Goal: Information Seeking & Learning: Learn about a topic

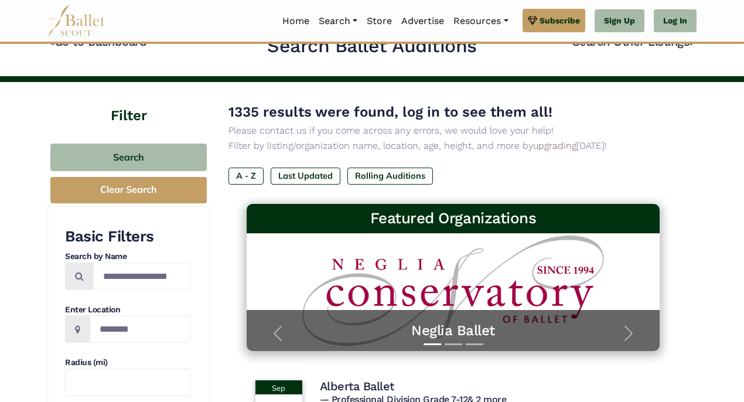
scroll to position [23, 0]
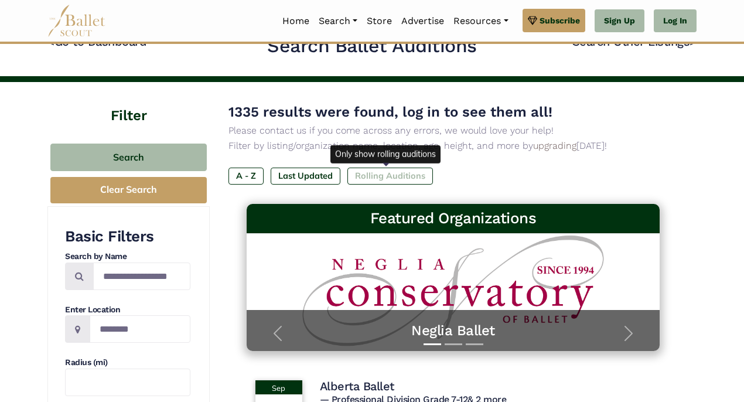
click at [389, 176] on label "Rolling Auditions" at bounding box center [389, 175] width 85 height 16
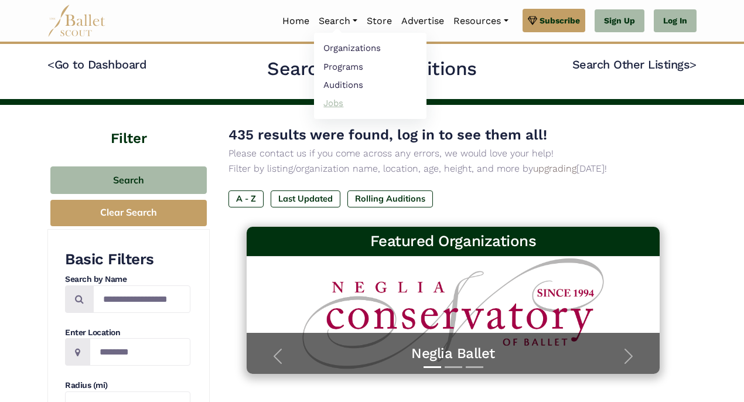
click at [327, 104] on link "Jobs" at bounding box center [370, 103] width 112 height 18
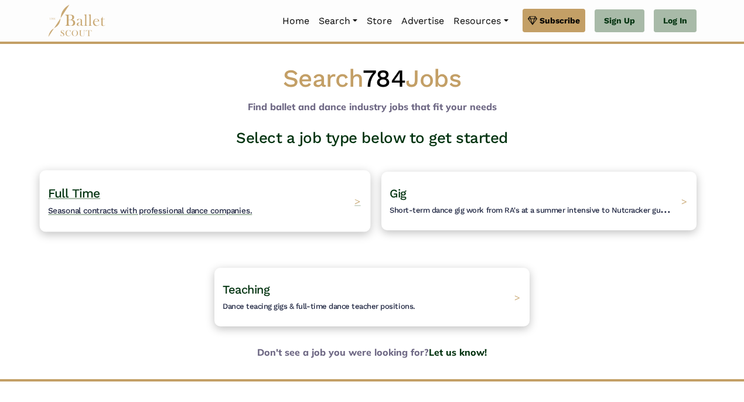
click at [152, 200] on h4 "Full Time Seasonal contracts with professional dance companies." at bounding box center [150, 201] width 204 height 32
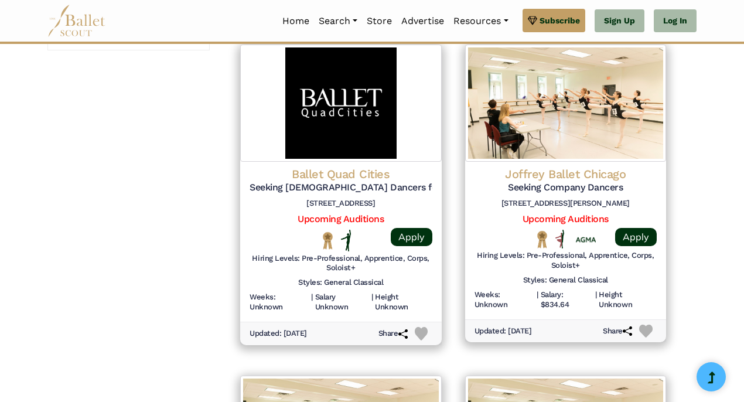
scroll to position [1231, 0]
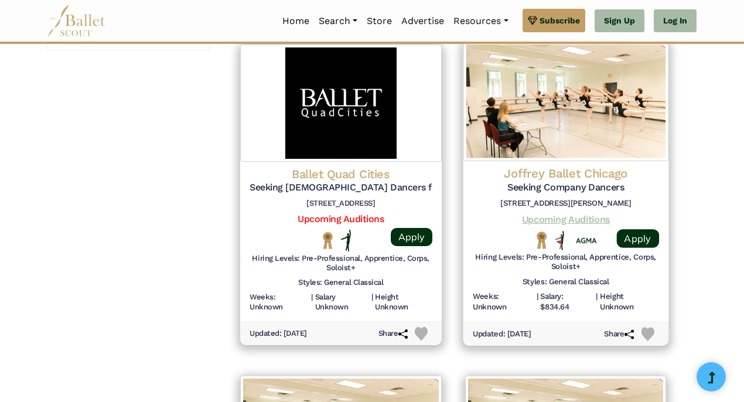
click at [550, 213] on link "Upcoming Auditions" at bounding box center [565, 218] width 88 height 11
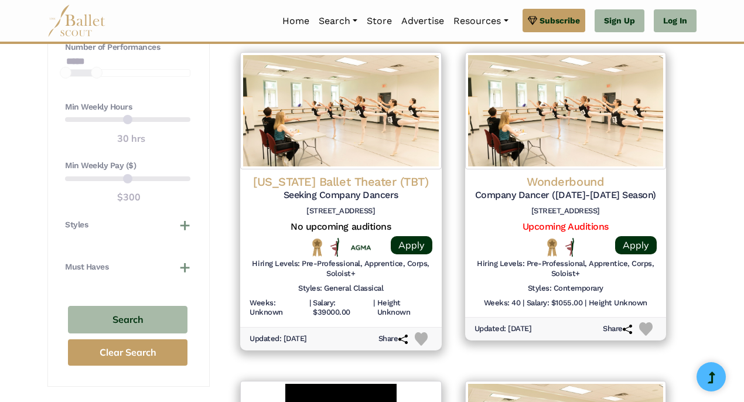
scroll to position [896, 0]
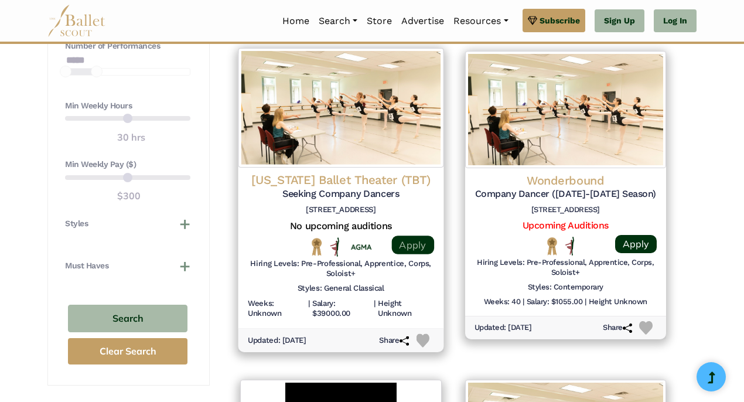
click at [422, 235] on link "Apply" at bounding box center [412, 244] width 42 height 19
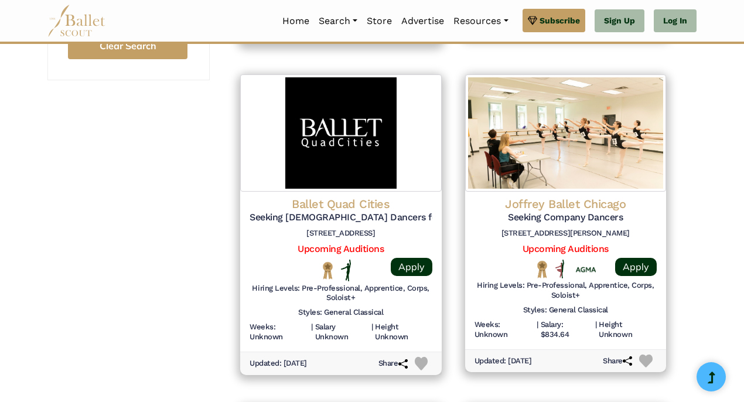
scroll to position [1204, 0]
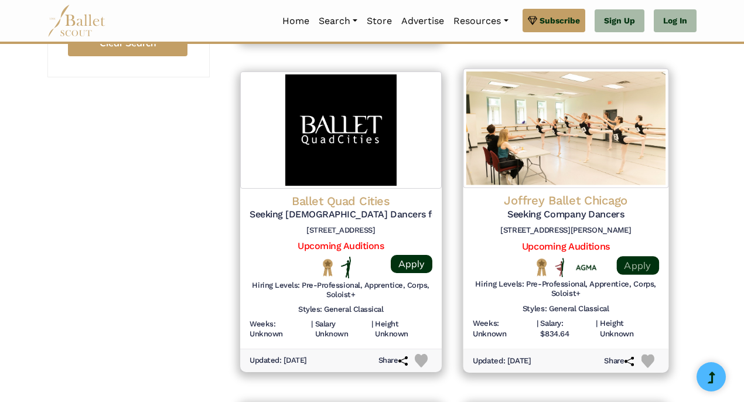
click at [623, 256] on link "Apply" at bounding box center [637, 265] width 42 height 19
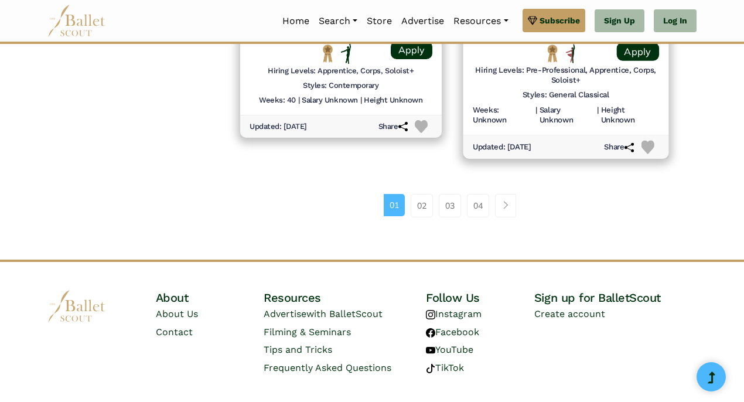
scroll to position [1748, 0]
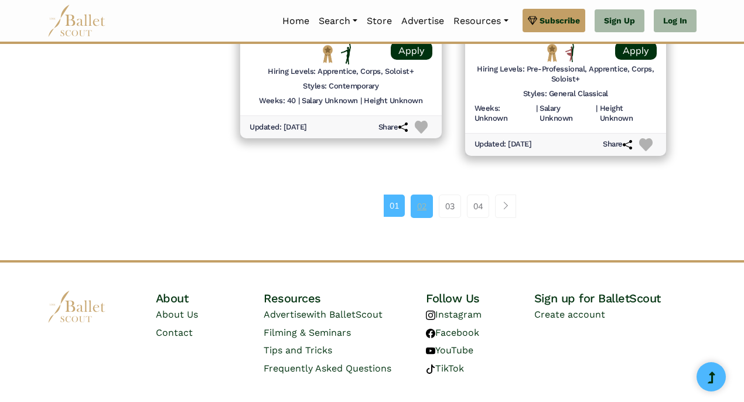
click at [419, 194] on link "02" at bounding box center [421, 205] width 22 height 23
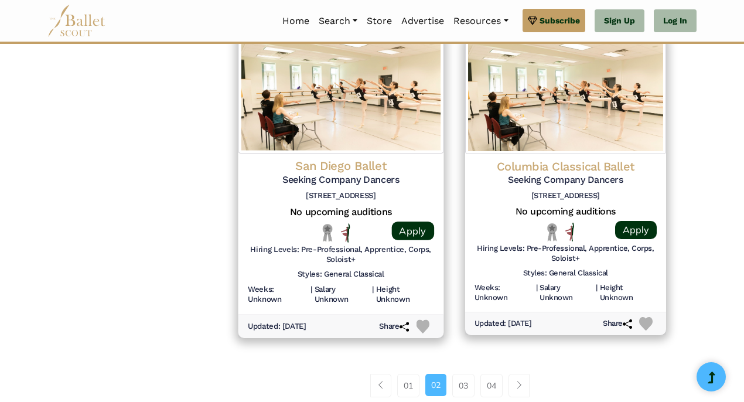
scroll to position [1571, 0]
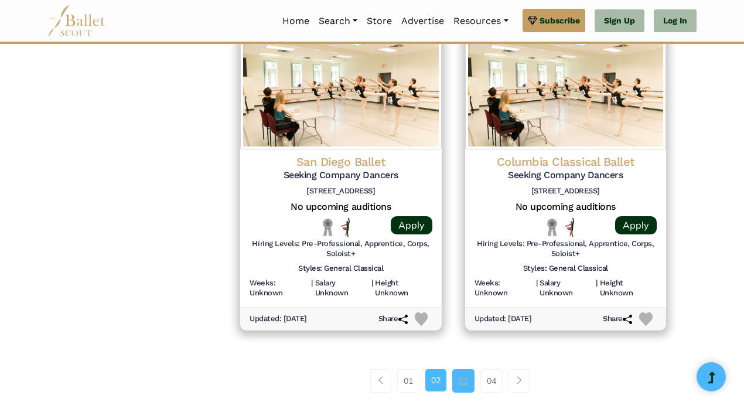
click at [473, 369] on link "03" at bounding box center [463, 380] width 22 height 23
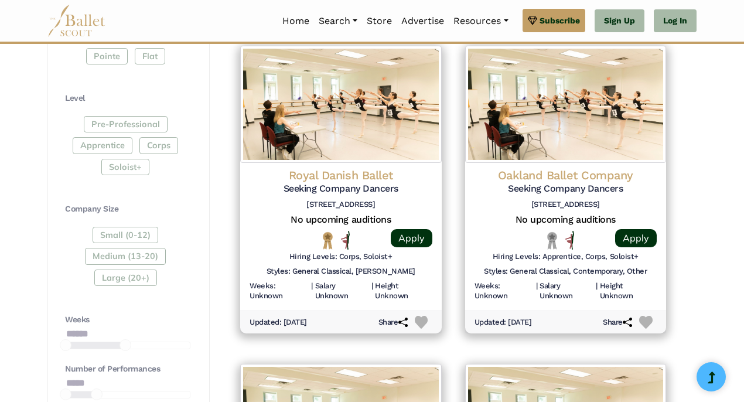
scroll to position [587, 0]
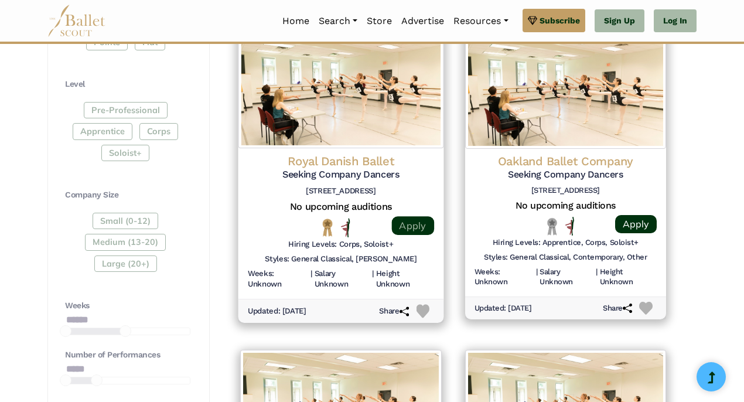
click at [406, 217] on link "Apply" at bounding box center [412, 225] width 42 height 19
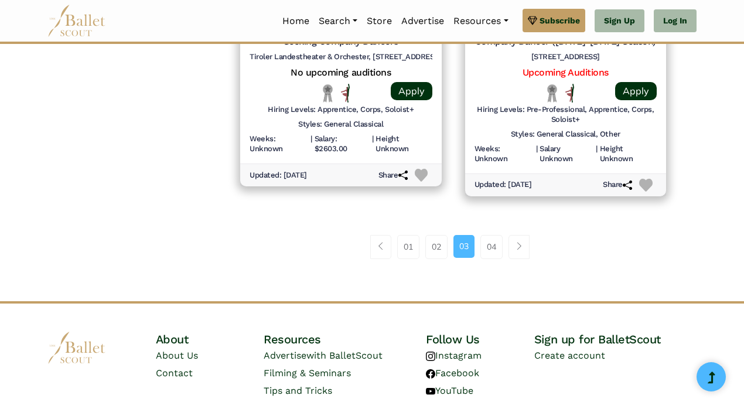
scroll to position [1685, 0]
click at [487, 235] on link "04" at bounding box center [491, 246] width 22 height 23
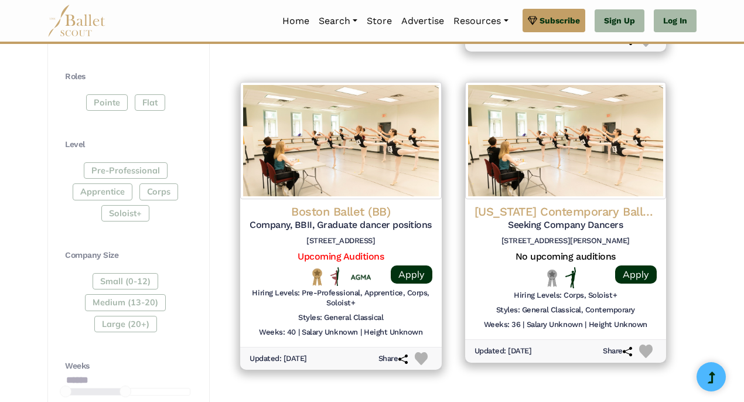
scroll to position [527, 0]
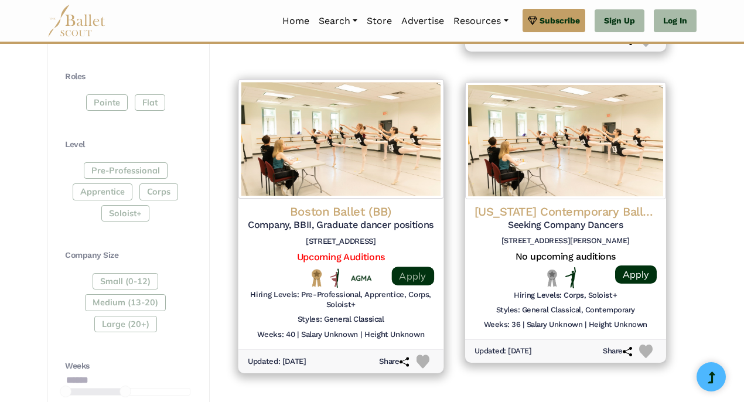
click at [413, 266] on link "Apply" at bounding box center [412, 275] width 42 height 19
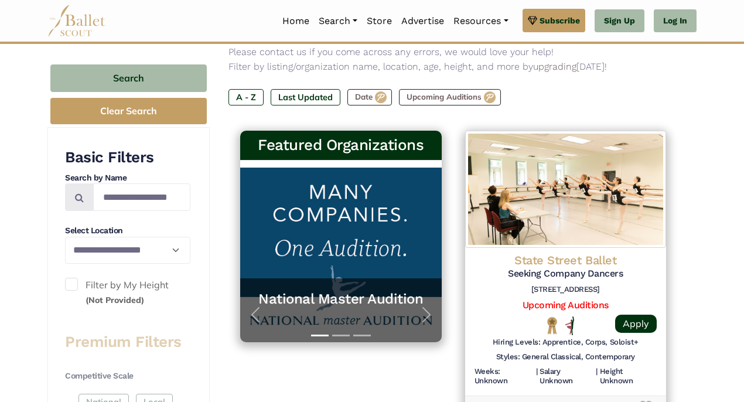
scroll to position [163, 0]
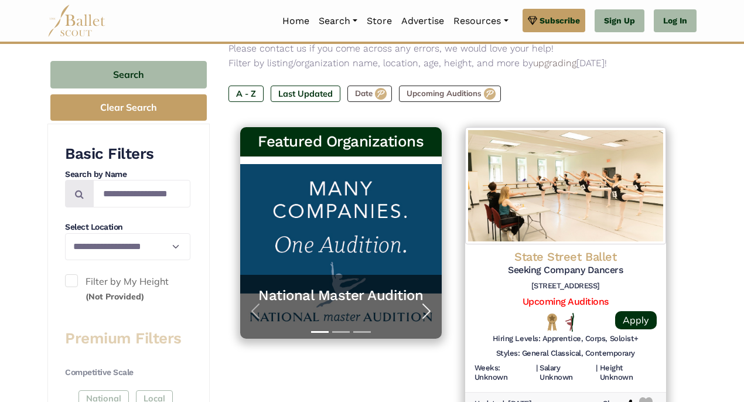
click at [412, 300] on button "Next" at bounding box center [426, 311] width 30 height 54
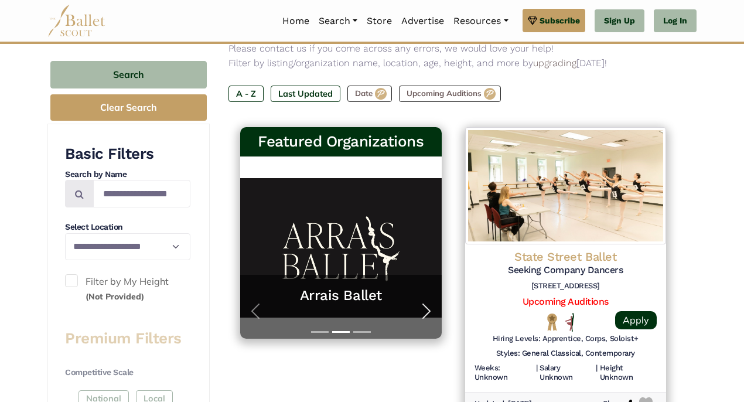
click at [412, 300] on button "Next" at bounding box center [426, 311] width 30 height 54
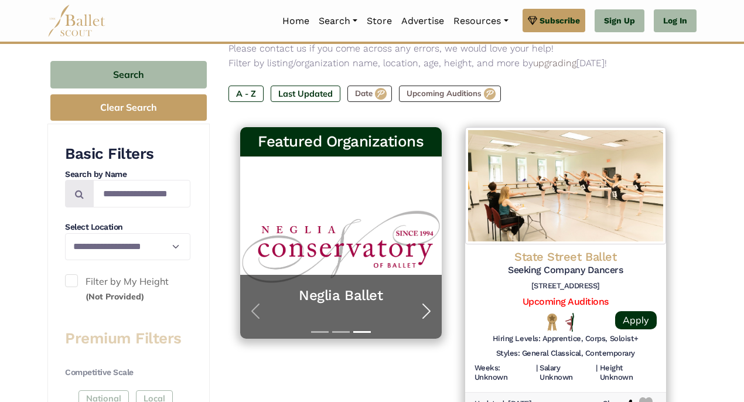
click at [412, 300] on button "Next" at bounding box center [426, 311] width 30 height 54
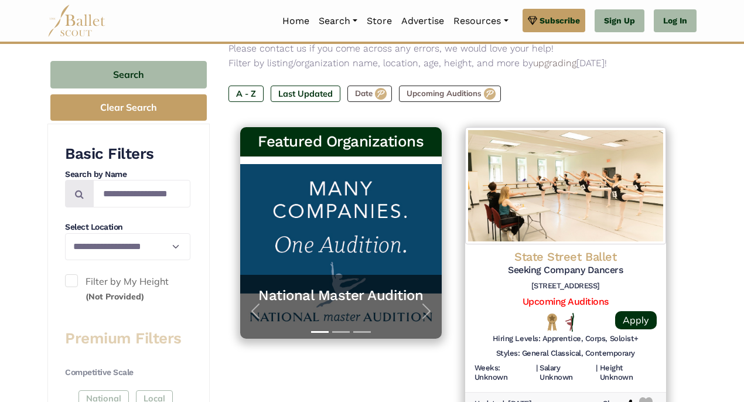
click at [345, 330] on button "Slide 2" at bounding box center [341, 331] width 18 height 13
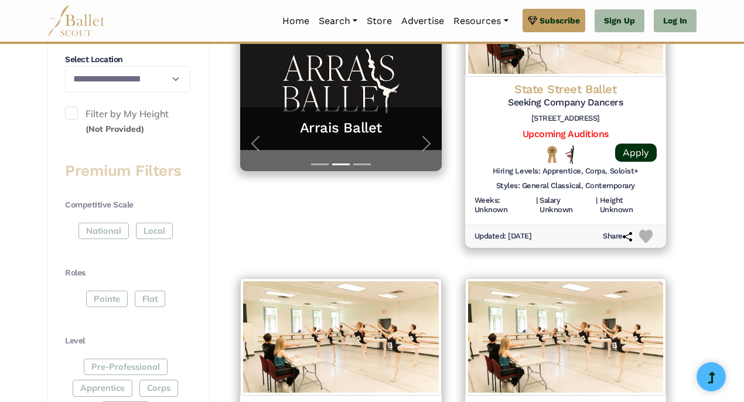
scroll to position [329, 0]
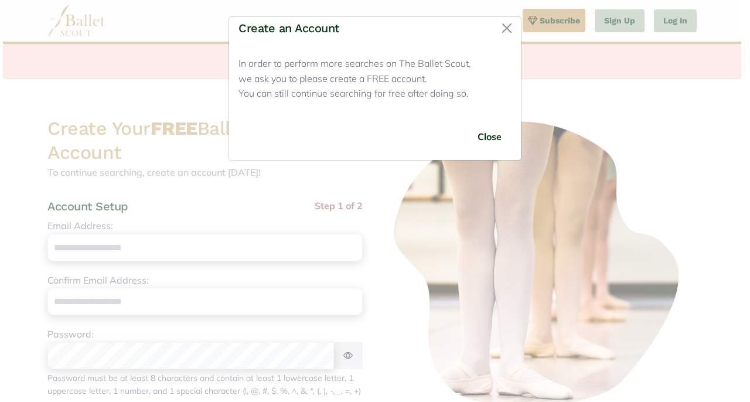
scroll to position [23, 0]
